Goal: Information Seeking & Learning: Understand process/instructions

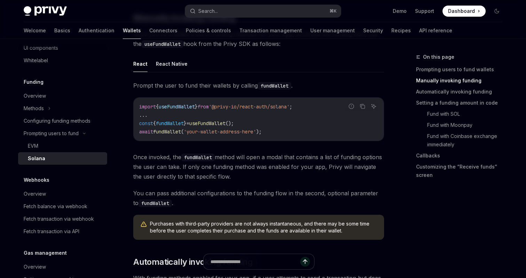
scroll to position [227, 0]
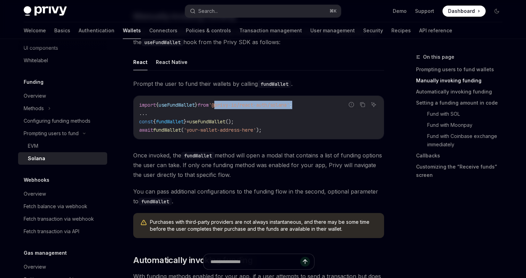
drag, startPoint x: 225, startPoint y: 104, endPoint x: 318, endPoint y: 106, distance: 93.6
click at [318, 105] on code "import { useFundWallet } from '@privy-io/react-auth/solana' ; ... const { fundW…" at bounding box center [258, 117] width 239 height 33
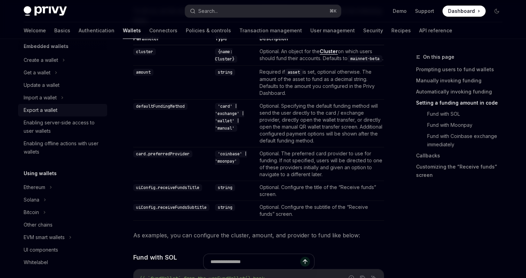
scroll to position [47, 0]
click at [34, 196] on div "Solana" at bounding box center [62, 200] width 89 height 13
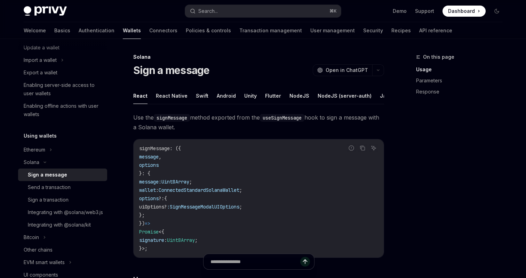
scroll to position [89, 0]
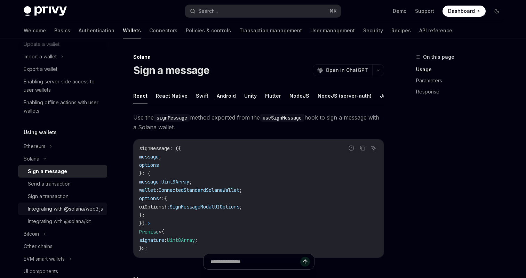
click at [51, 212] on div "Integrating with @solana/web3.js" at bounding box center [65, 209] width 75 height 8
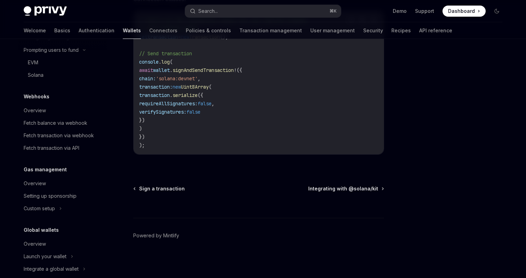
scroll to position [415, 0]
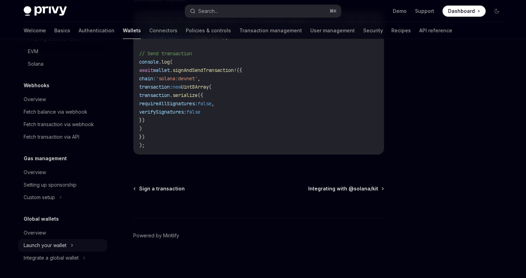
click at [72, 245] on icon at bounding box center [72, 246] width 1 height 2
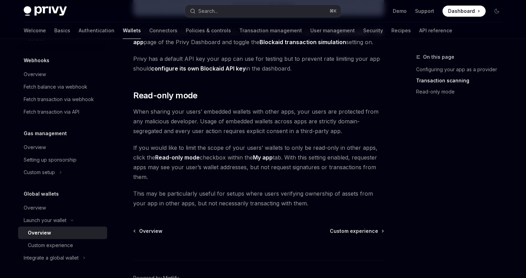
scroll to position [619, 0]
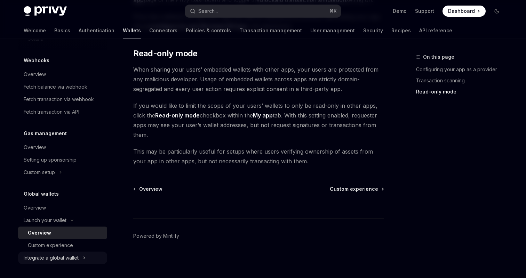
click at [78, 258] on div "Integrate a global wallet" at bounding box center [51, 258] width 55 height 8
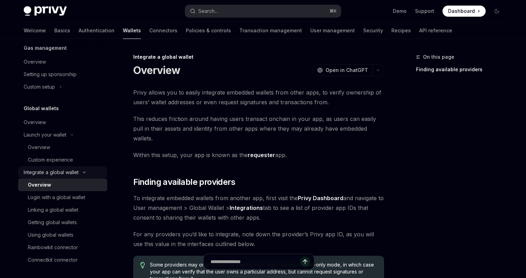
scroll to position [528, 0]
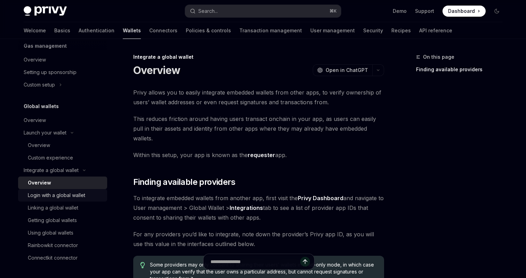
click at [73, 198] on div "Login with a global wallet" at bounding box center [56, 195] width 57 height 8
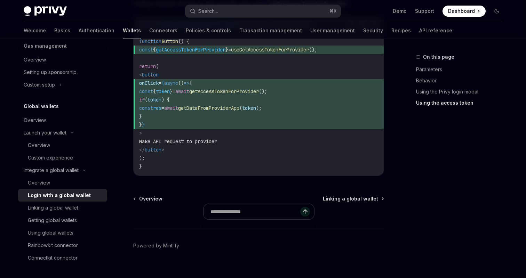
scroll to position [745, 0]
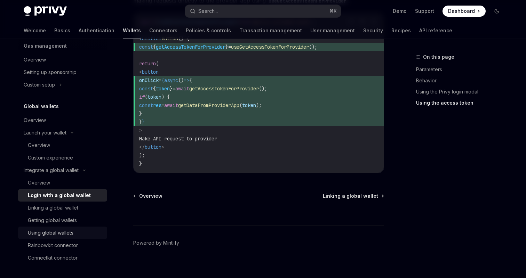
click at [65, 232] on div "Using global wallets" at bounding box center [51, 233] width 46 height 8
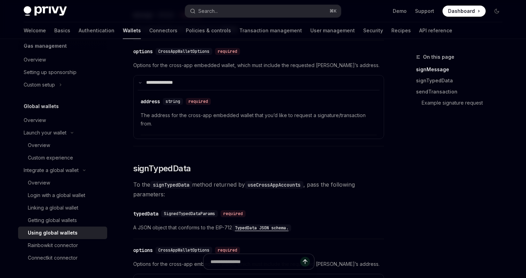
scroll to position [386, 0]
click at [149, 31] on link "Connectors" at bounding box center [163, 30] width 28 height 17
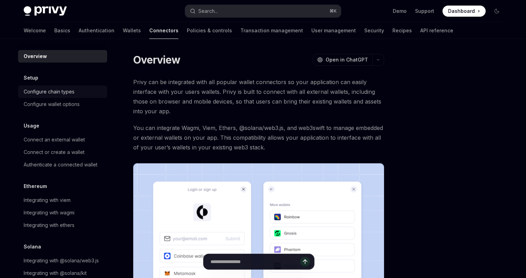
click at [71, 97] on link "Configure chain types" at bounding box center [62, 92] width 89 height 13
type textarea "*"
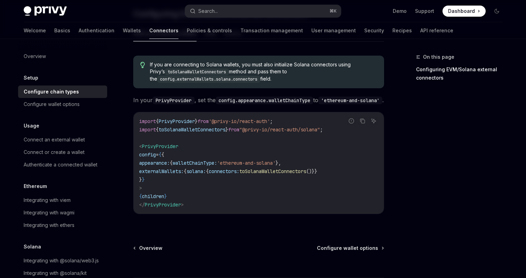
scroll to position [128, 0]
click at [363, 120] on icon "Copy the contents from the code block" at bounding box center [362, 121] width 3 height 3
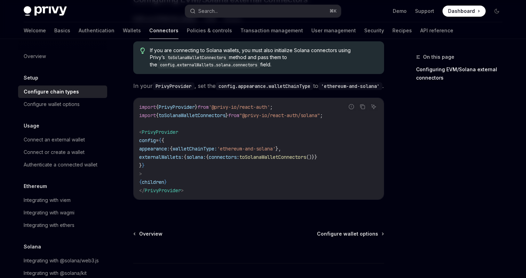
scroll to position [184, 0]
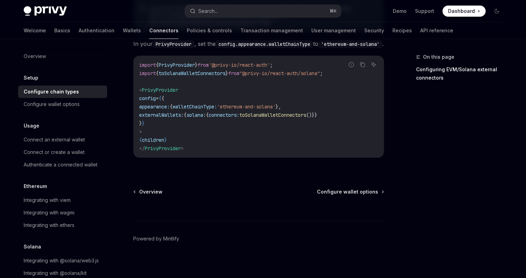
click at [167, 89] on span "PrivyProvider" at bounding box center [160, 90] width 36 height 6
copy span "PrivyProvider"
click at [160, 105] on span "appearance:" at bounding box center [154, 107] width 31 height 6
drag, startPoint x: 160, startPoint y: 105, endPoint x: 173, endPoint y: 105, distance: 13.2
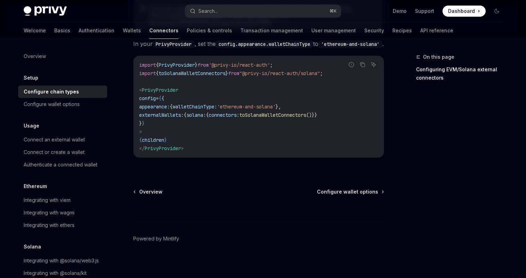
click at [160, 105] on span "appearance:" at bounding box center [154, 107] width 31 height 6
copy span "appearance"
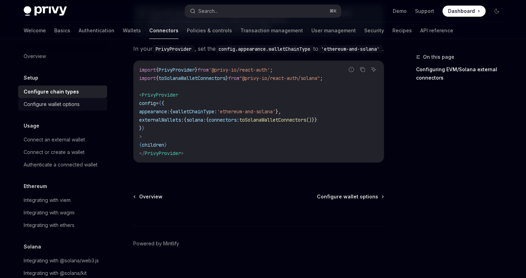
drag, startPoint x: 65, startPoint y: 105, endPoint x: 77, endPoint y: 106, distance: 11.9
click at [65, 105] on div "Configure wallet options" at bounding box center [52, 104] width 56 height 8
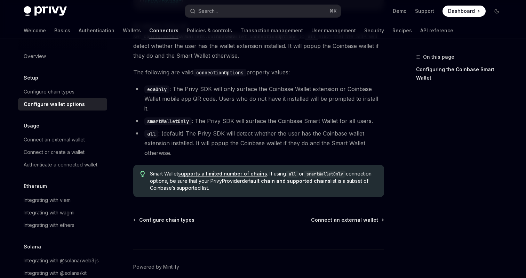
scroll to position [1047, 0]
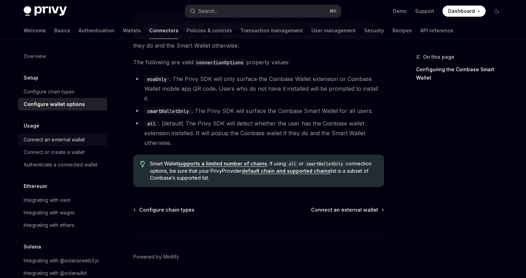
click at [67, 141] on div "Connect an external wallet" at bounding box center [54, 140] width 61 height 8
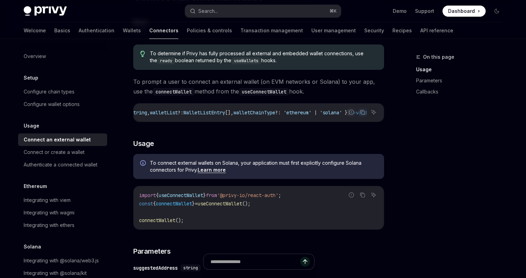
scroll to position [75, 0]
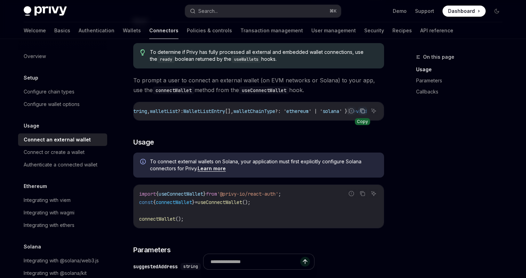
click at [361, 112] on icon "Copy the contents from the code block" at bounding box center [363, 111] width 6 height 6
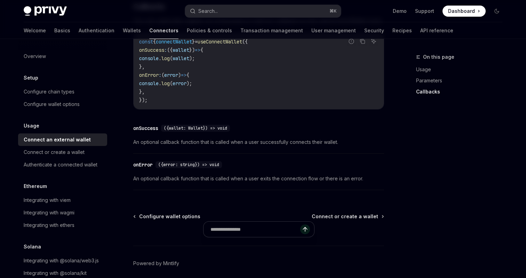
scroll to position [486, 0]
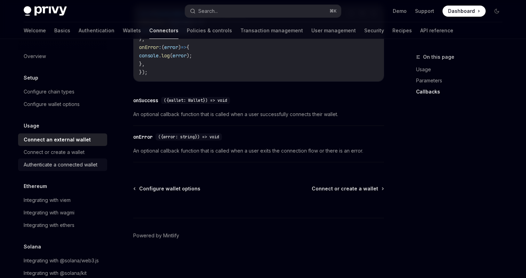
click at [58, 163] on div "Authenticate a connected wallet" at bounding box center [61, 165] width 74 height 8
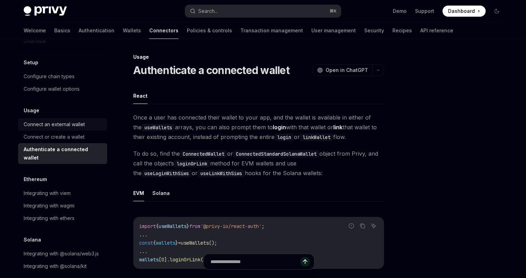
scroll to position [2, 0]
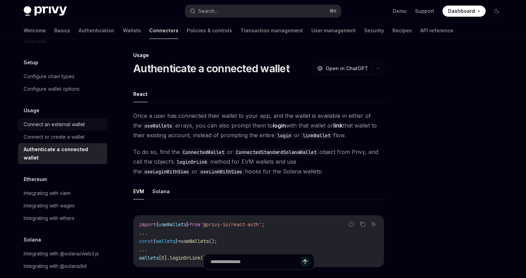
drag, startPoint x: 62, startPoint y: 124, endPoint x: 72, endPoint y: 124, distance: 10.4
click at [62, 124] on div "Connect an external wallet" at bounding box center [54, 124] width 61 height 8
type textarea "*"
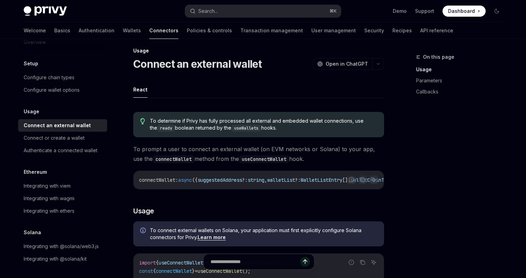
scroll to position [8, 0]
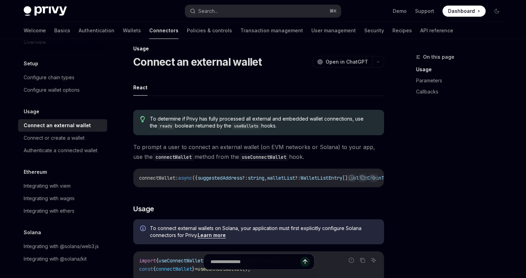
drag, startPoint x: 206, startPoint y: 149, endPoint x: 314, endPoint y: 154, distance: 108.0
click at [314, 154] on span "To prompt a user to connect an external wallet (on EVM networks or Solana) to y…" at bounding box center [258, 151] width 251 height 19
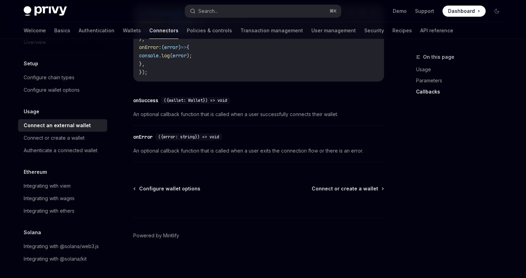
scroll to position [486, 0]
